Goal: Transaction & Acquisition: Purchase product/service

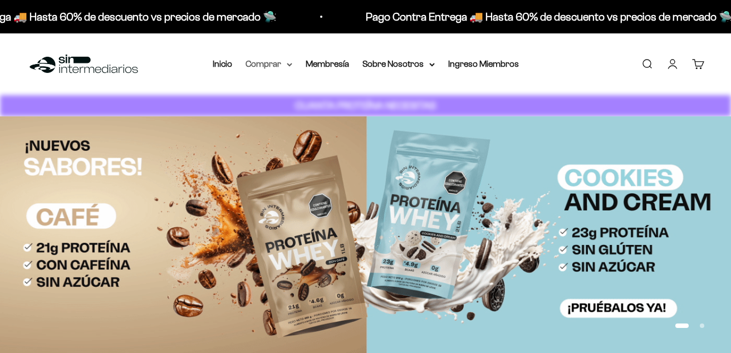
click at [288, 61] on summary "Comprar" at bounding box center [268, 64] width 47 height 14
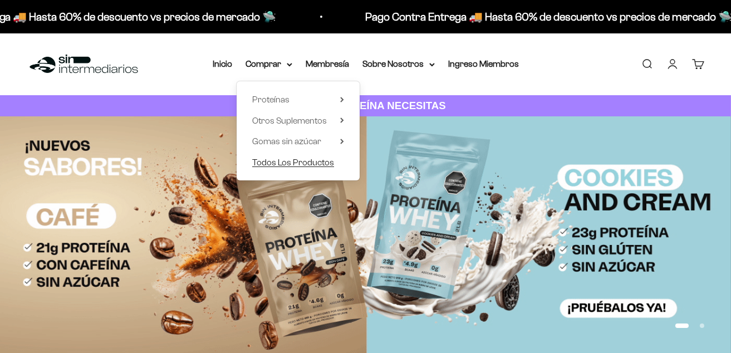
click at [295, 160] on span "Todos Los Productos" at bounding box center [293, 161] width 82 height 9
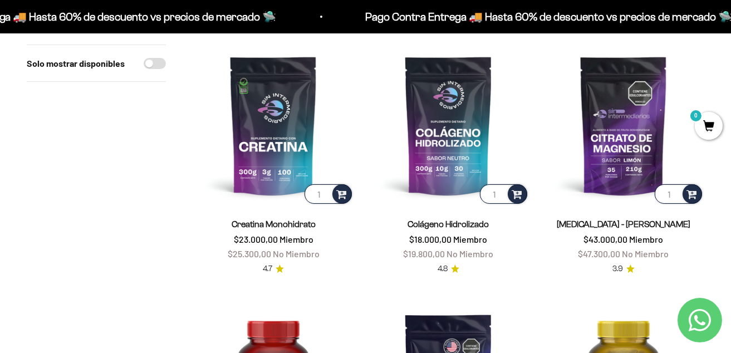
scroll to position [111, 0]
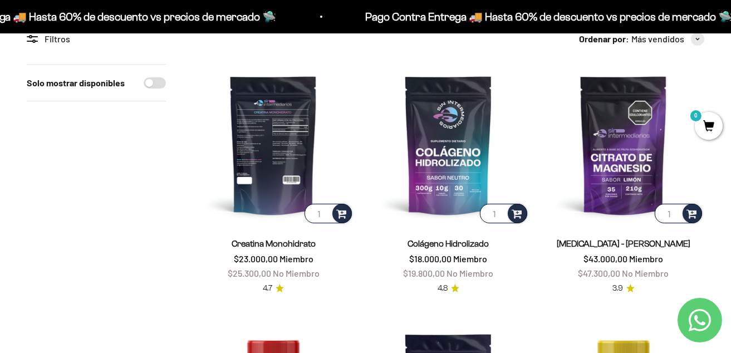
click at [271, 198] on img at bounding box center [273, 144] width 161 height 161
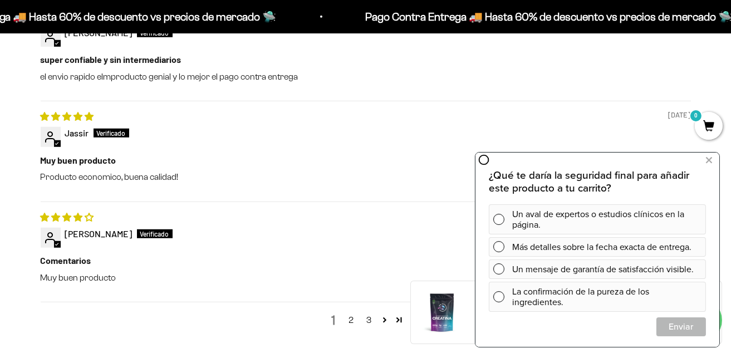
scroll to position [1447, 0]
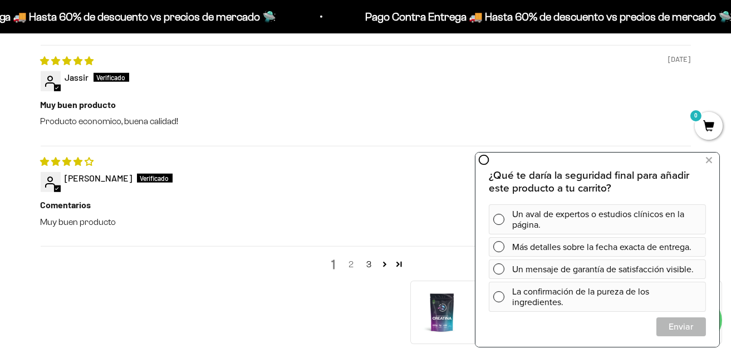
click at [346, 262] on link "2" at bounding box center [351, 264] width 18 height 13
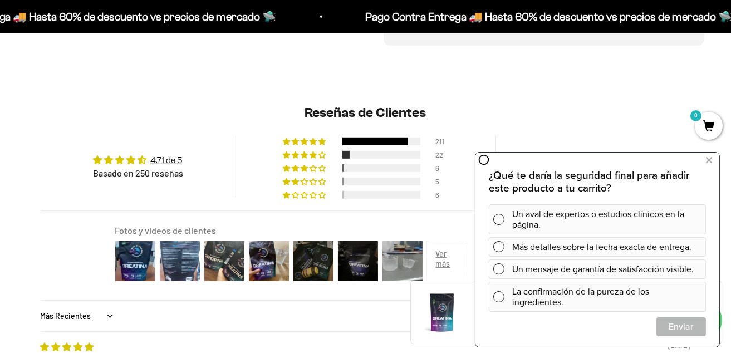
scroll to position [814, 0]
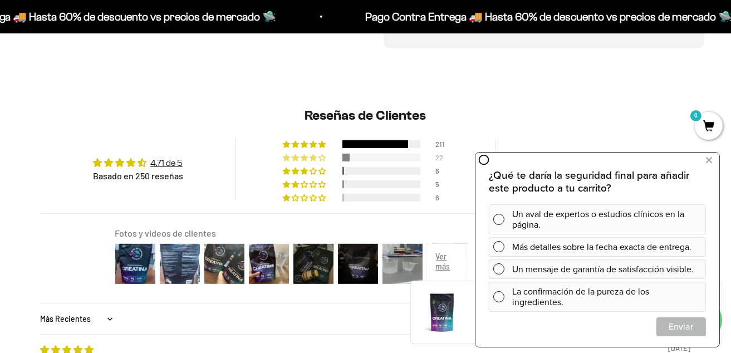
click at [324, 157] on span "9% (22) reviews with 4 star rating" at bounding box center [322, 157] width 9 height 7
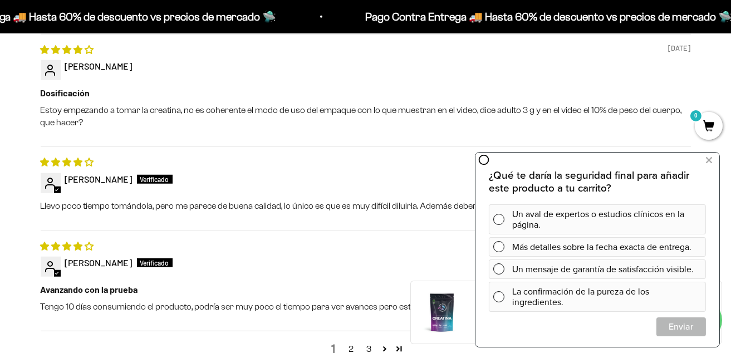
scroll to position [1448, 0]
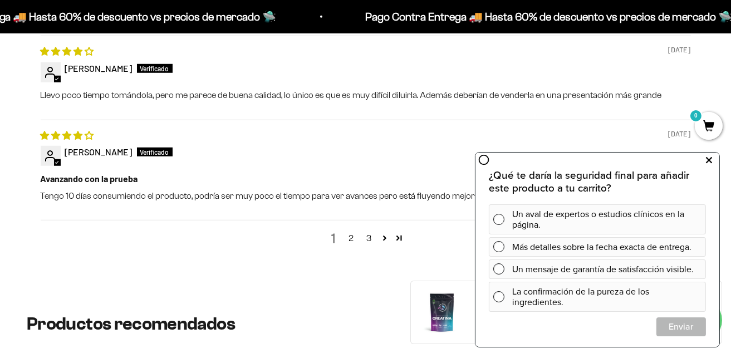
click at [706, 157] on icon at bounding box center [709, 160] width 6 height 14
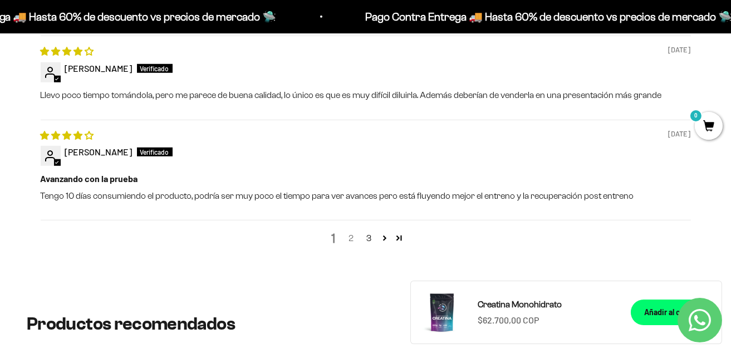
click at [349, 241] on link "2" at bounding box center [351, 237] width 18 height 13
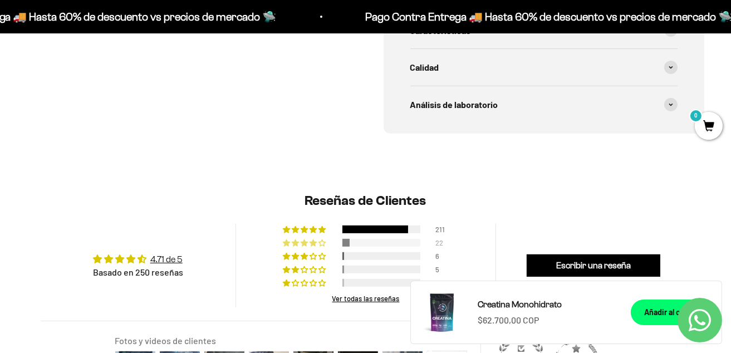
scroll to position [669, 0]
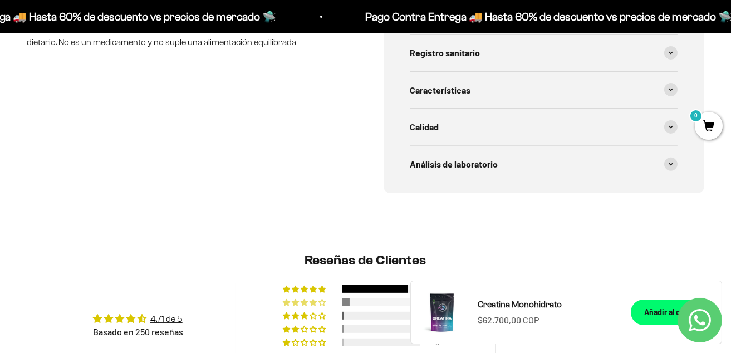
click at [476, 319] on div "Creatina Monohidrato Precio de oferta $62.700,00 COP Añadir al carrito" at bounding box center [566, 312] width 293 height 45
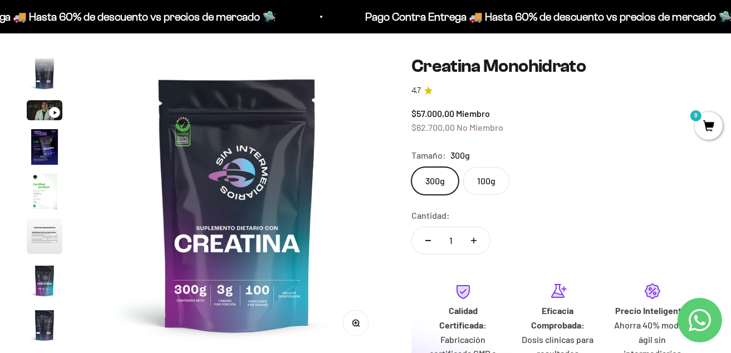
scroll to position [113, 0]
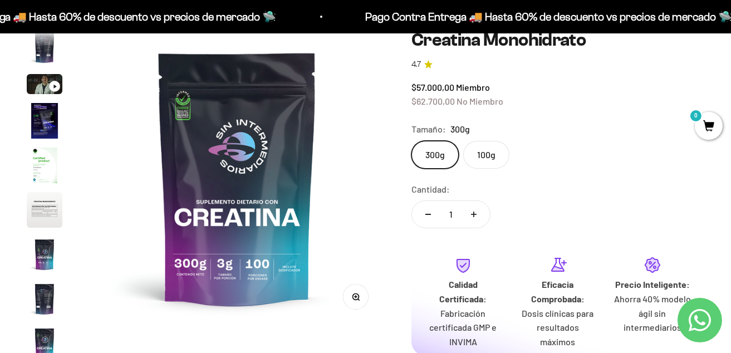
click at [485, 154] on label "100g" at bounding box center [486, 155] width 46 height 28
click at [411, 141] on input "100g" at bounding box center [411, 140] width 1 height 1
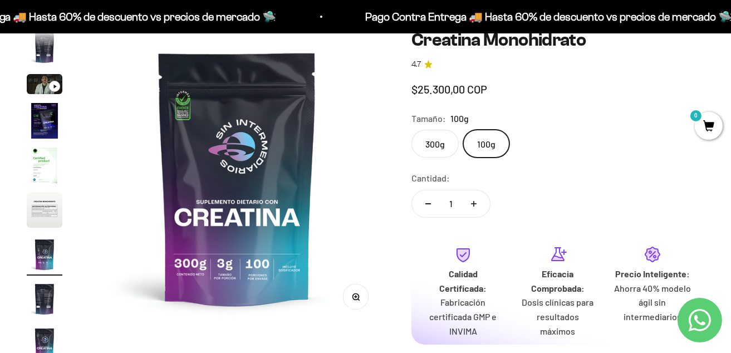
scroll to position [0, 1813]
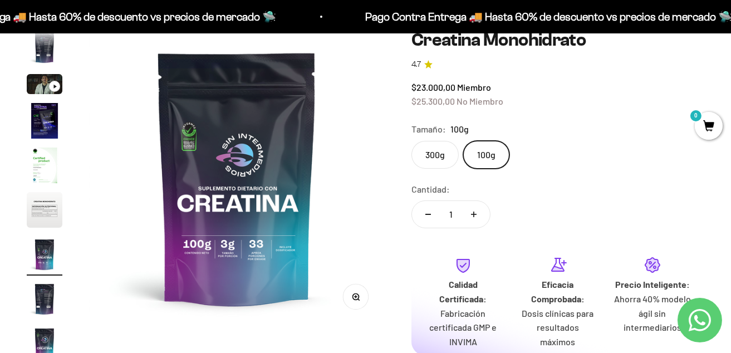
click at [440, 156] on label "300g" at bounding box center [434, 155] width 47 height 28
click at [411, 141] on input "300g" at bounding box center [411, 140] width 1 height 1
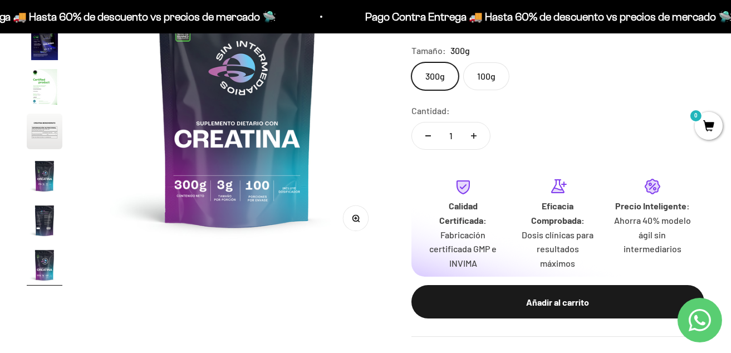
scroll to position [169, 0]
